Goal: Transaction & Acquisition: Purchase product/service

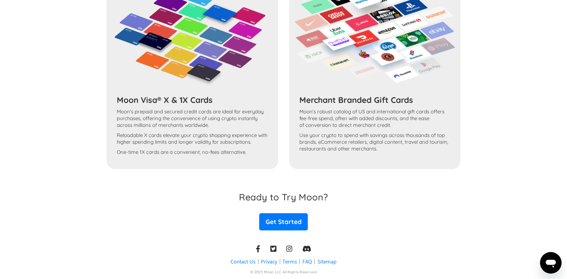
scroll to position [372, 0]
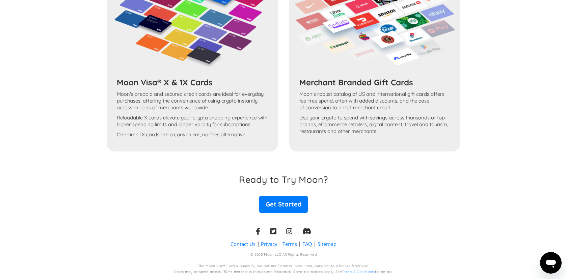
click at [213, 80] on div "Moon Visa® X & 1X Cards Moon's prepaid and secured credit cards are ideal for e…" at bounding box center [284, 56] width 354 height 191
click at [189, 80] on div "Moon Visa® X & 1X Cards Moon's prepaid and secured credit cards are ideal for e…" at bounding box center [284, 56] width 354 height 191
click at [207, 45] on div "Moon Visa® X & 1X Cards Moon's prepaid and secured credit cards are ideal for e…" at bounding box center [284, 56] width 354 height 191
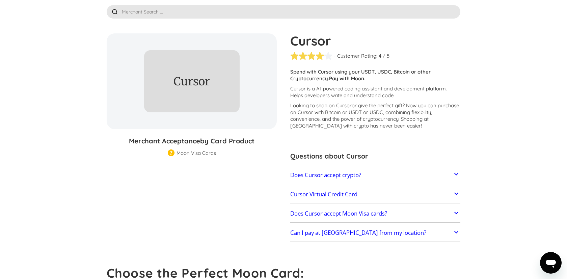
scroll to position [0, 0]
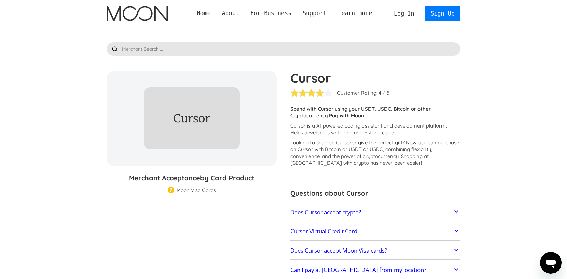
click at [205, 14] on link "Home" at bounding box center [203, 13] width 25 height 8
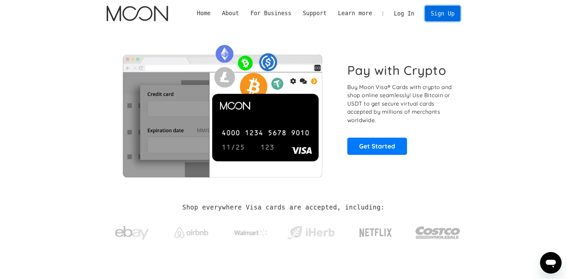
click at [440, 20] on link "Sign Up" at bounding box center [442, 13] width 35 height 15
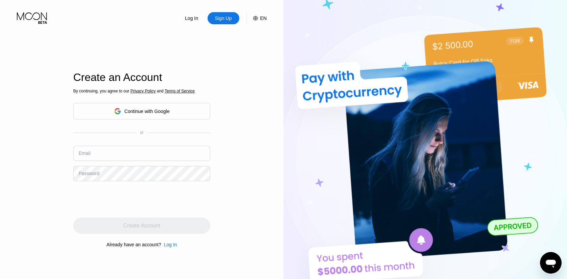
click at [165, 113] on div "Continue with Google" at bounding box center [147, 111] width 45 height 5
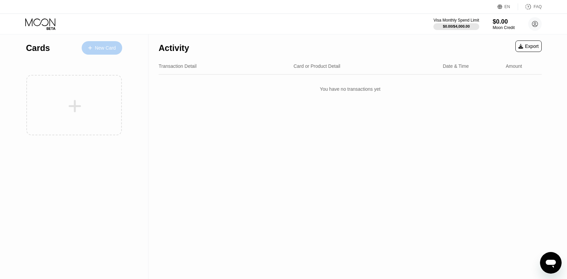
click at [112, 45] on div "New Card" at bounding box center [105, 48] width 21 height 6
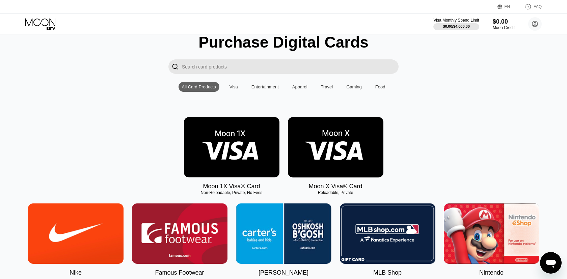
scroll to position [18, 0]
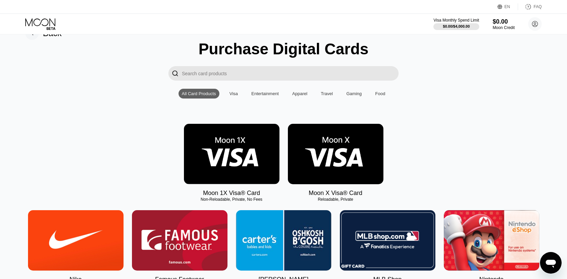
click at [218, 143] on img at bounding box center [231, 154] width 95 height 60
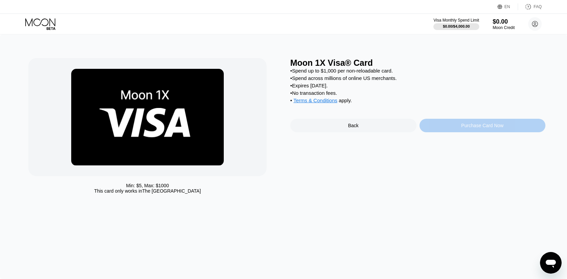
drag, startPoint x: 511, startPoint y: 127, endPoint x: 470, endPoint y: 180, distance: 67.4
click at [470, 180] on div "Moon 1X Visa® Card • Spend up to $1,000 per non-reloadable card. • Spend across…" at bounding box center [417, 127] width 255 height 139
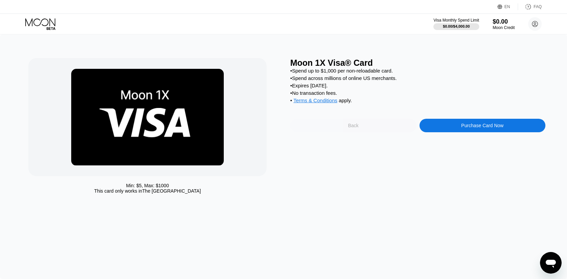
click at [396, 128] on div "Back" at bounding box center [353, 125] width 126 height 13
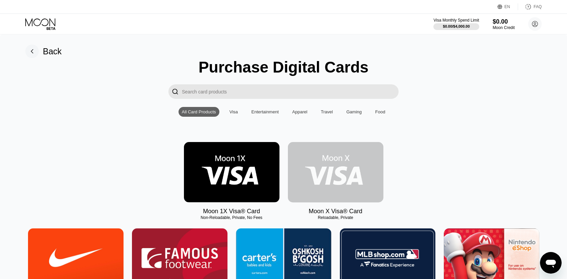
click at [340, 194] on img at bounding box center [335, 172] width 95 height 60
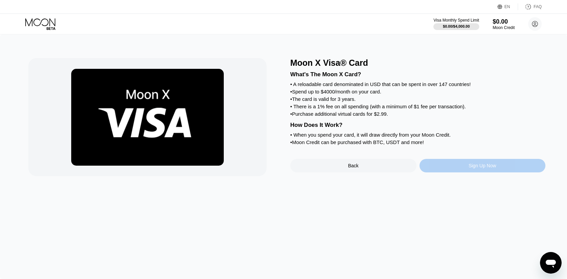
click at [463, 167] on div "Sign Up Now" at bounding box center [482, 165] width 126 height 13
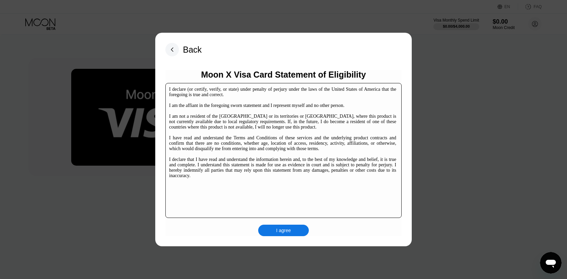
click at [295, 232] on div "I agree" at bounding box center [283, 230] width 51 height 11
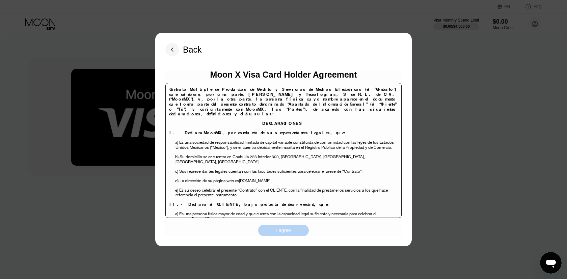
click at [287, 229] on div "I agree" at bounding box center [283, 230] width 15 height 6
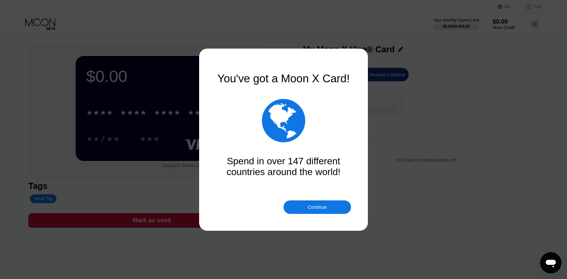
click at [322, 203] on div "Continue" at bounding box center [316, 206] width 67 height 13
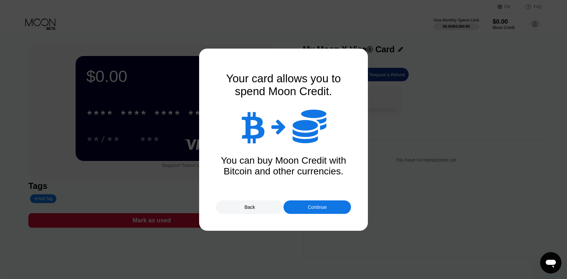
click at [322, 207] on div "Continue" at bounding box center [317, 206] width 19 height 5
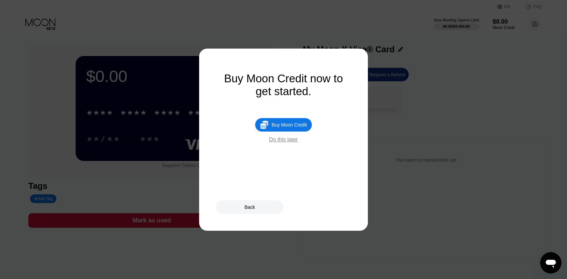
click at [293, 140] on div "Do this later" at bounding box center [283, 140] width 29 height 6
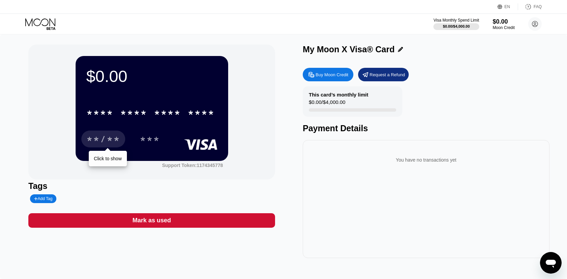
click at [114, 139] on div "**/**" at bounding box center [103, 140] width 34 height 11
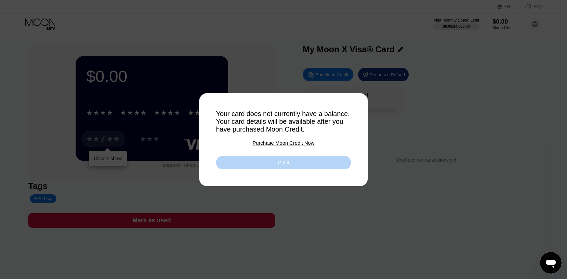
click at [257, 161] on div "Got it" at bounding box center [283, 162] width 135 height 13
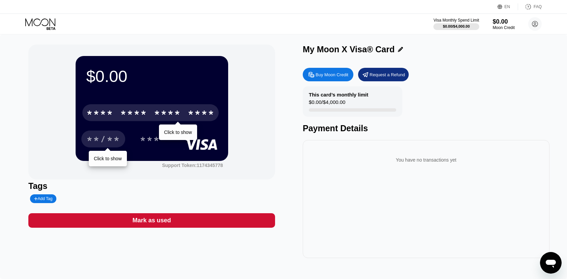
click at [142, 115] on div "* * * *" at bounding box center [133, 113] width 27 height 11
